Goal: Find specific page/section: Find specific page/section

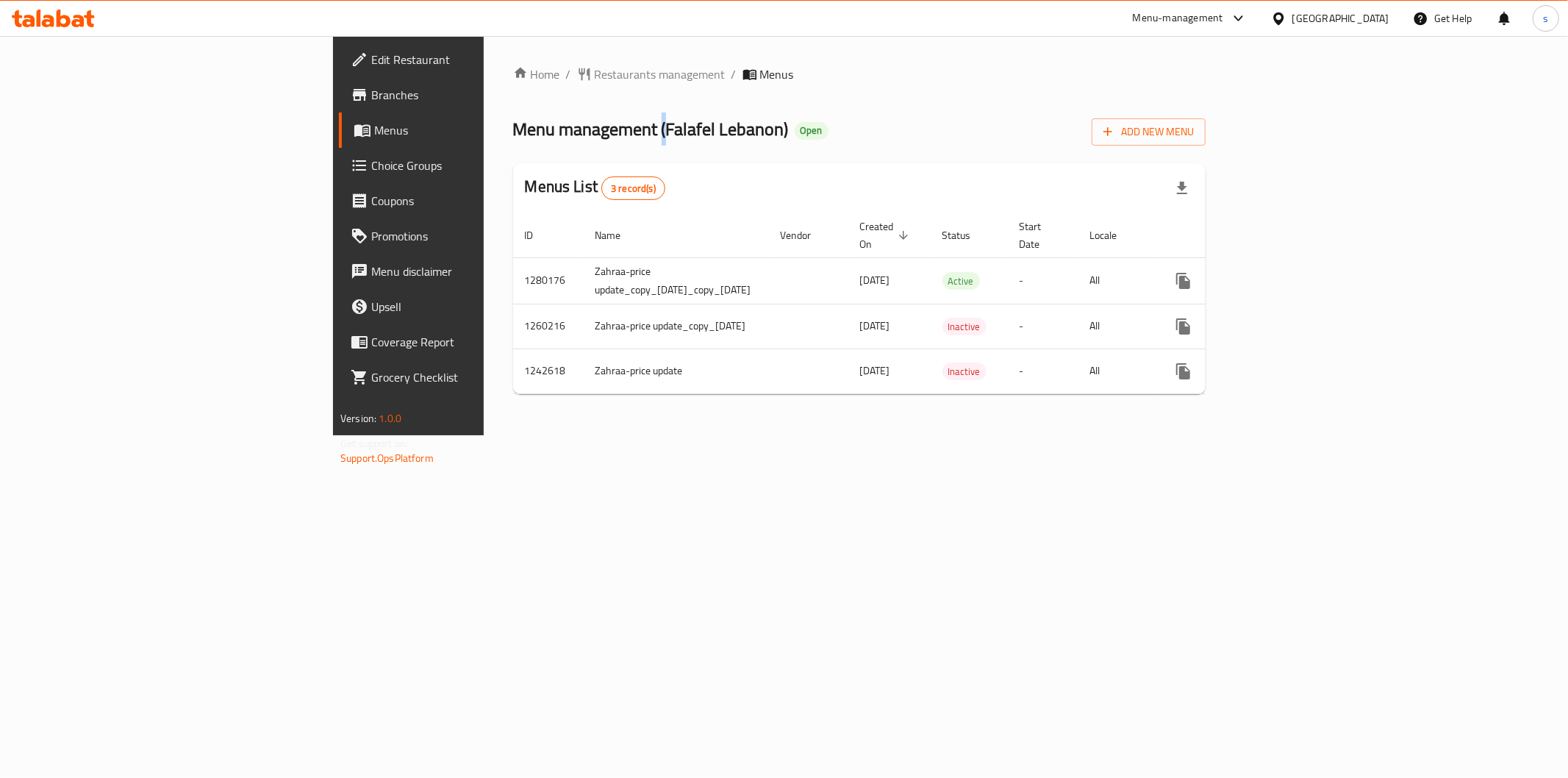
click at [513, 131] on span "Menu management ( Falafel Lebanon )" at bounding box center [651, 129] width 276 height 33
click at [513, 124] on span "Menu management ( Falafel Lebanon )" at bounding box center [651, 129] width 276 height 33
drag, startPoint x: 444, startPoint y: 133, endPoint x: 560, endPoint y: 139, distance: 116.2
click at [560, 139] on span "Menu management ( Falafel Lebanon )" at bounding box center [651, 129] width 276 height 33
copy span "Falafel Lebanon"
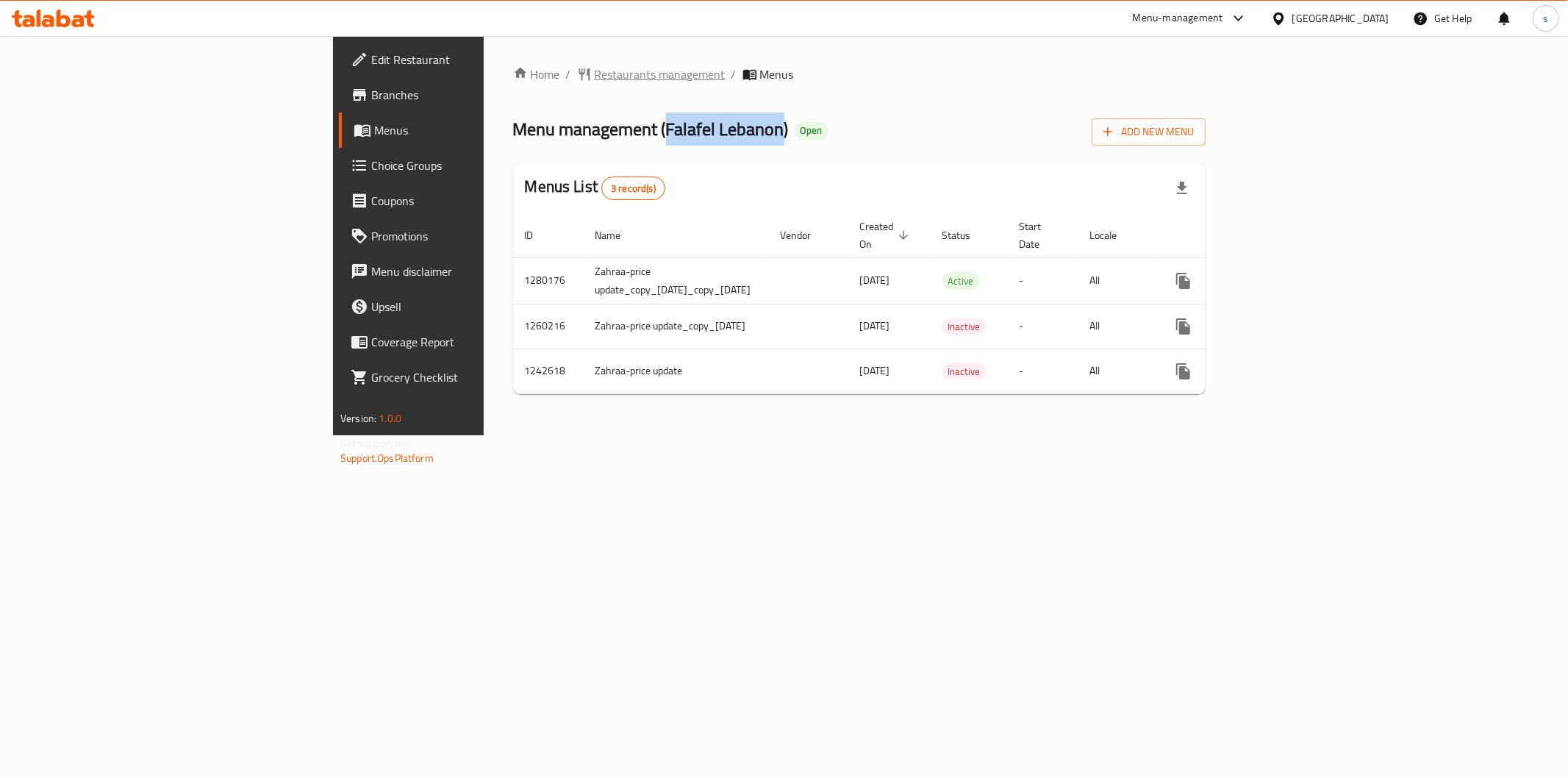
click at [595, 78] on span "Restaurants management" at bounding box center [660, 74] width 131 height 18
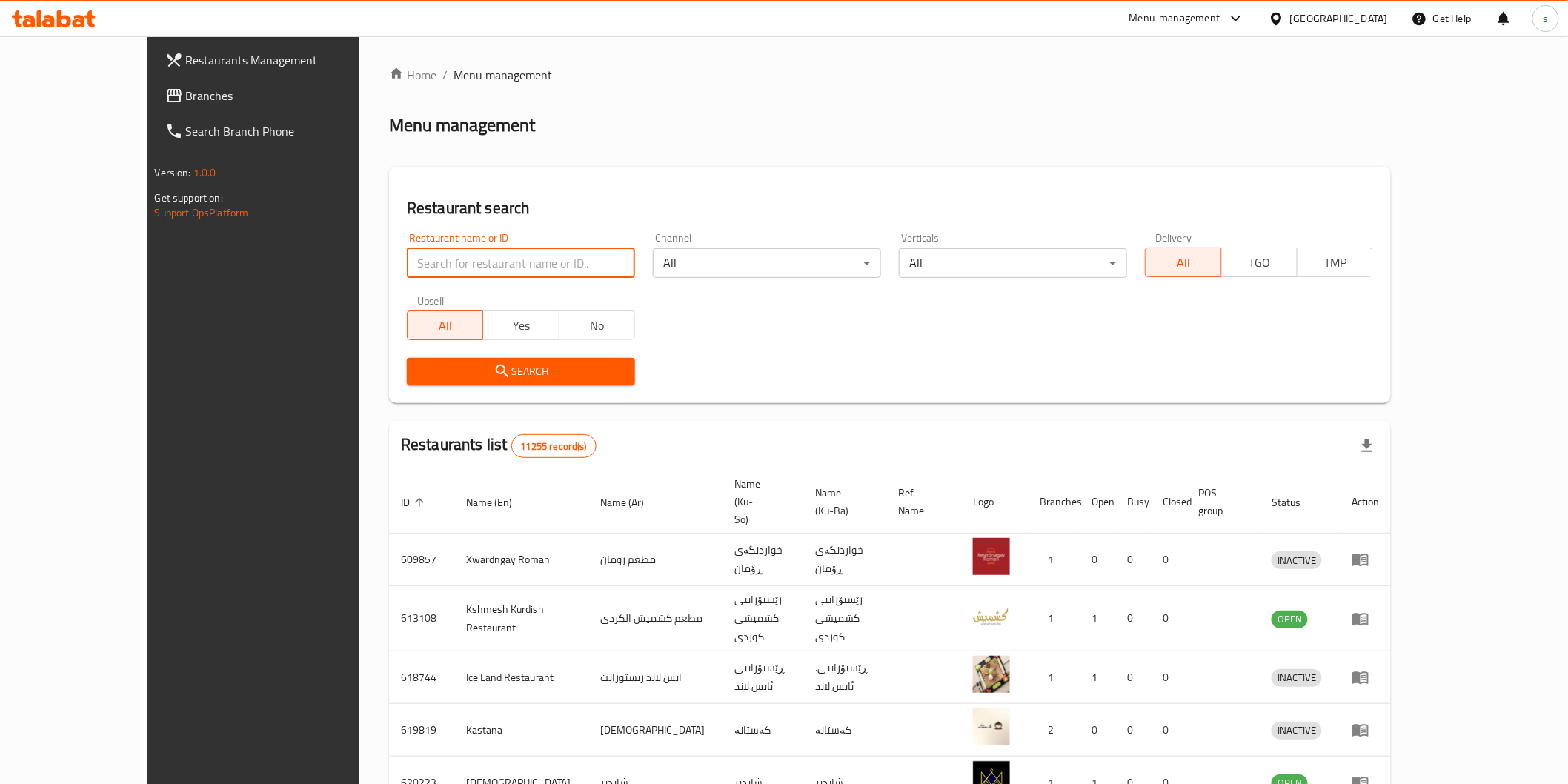
click at [504, 255] on input "search" at bounding box center [520, 263] width 228 height 30
paste input "Falafel Lebanon"
type input "Falafel Lebanon"
click button "Search" at bounding box center [520, 371] width 228 height 28
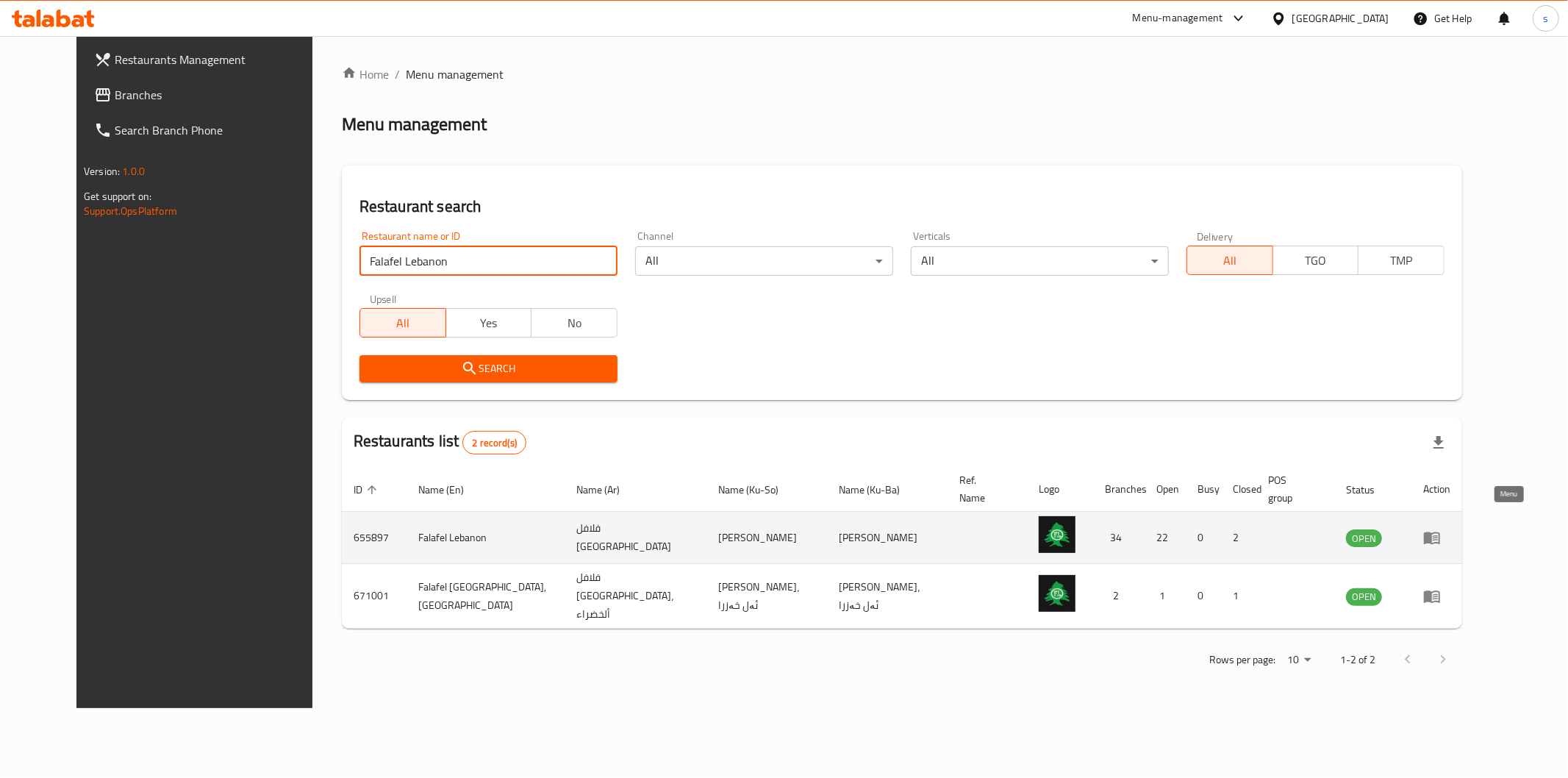
click at [1440, 533] on icon "enhanced table" at bounding box center [1432, 538] width 16 height 13
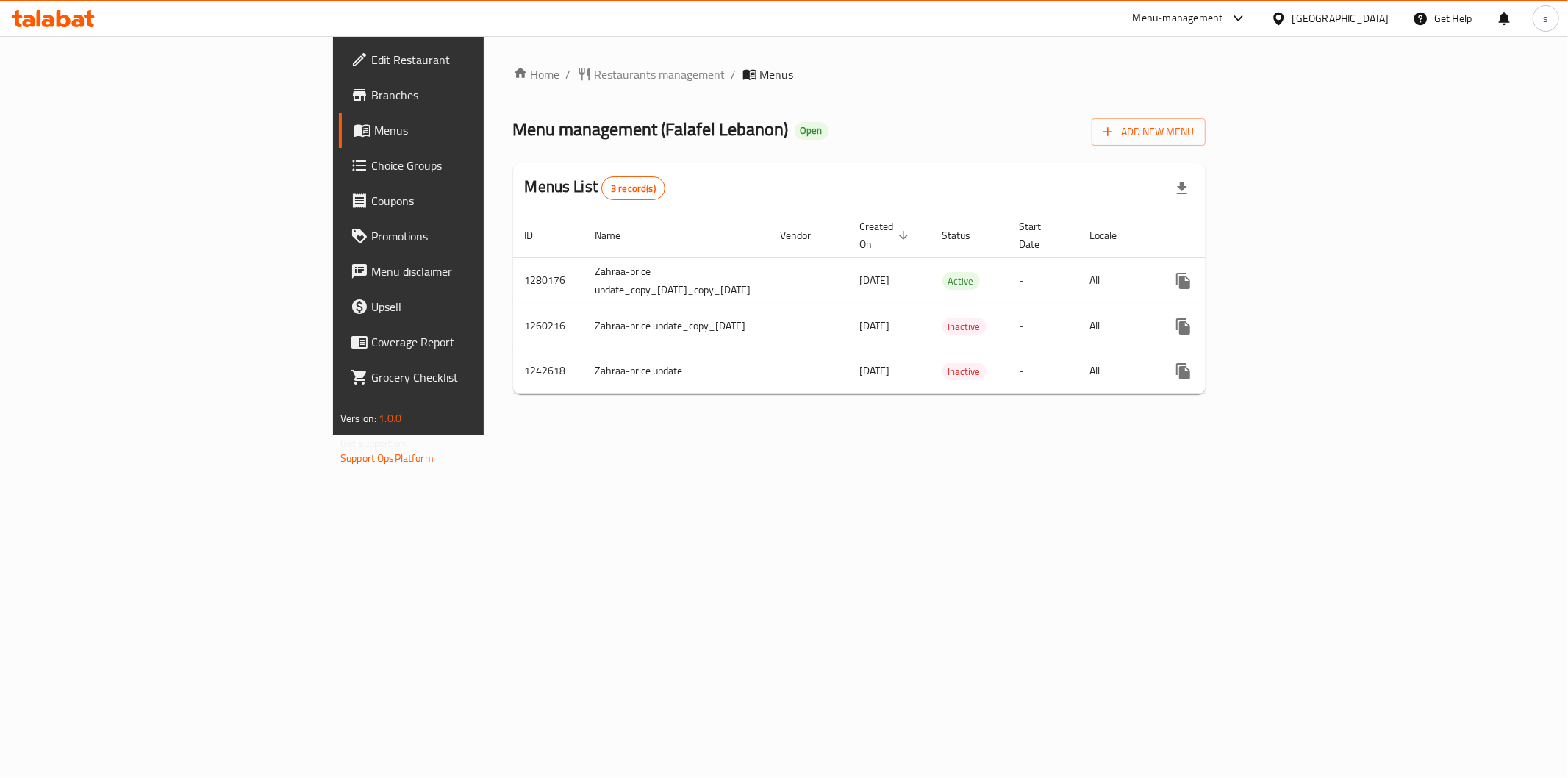
click at [371, 98] on span "Branches" at bounding box center [477, 95] width 212 height 18
